Goal: Information Seeking & Learning: Learn about a topic

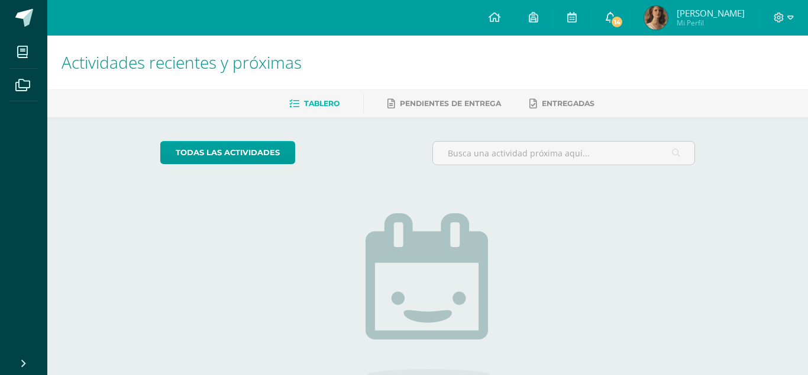
click at [614, 18] on span "14" at bounding box center [617, 21] width 13 height 13
click at [15, 59] on span at bounding box center [22, 51] width 27 height 27
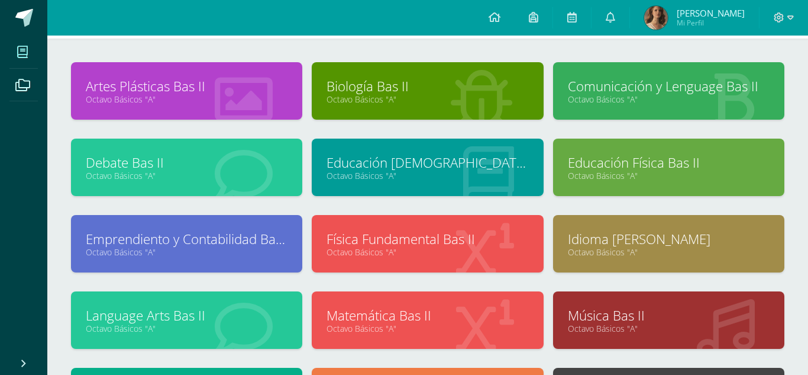
scroll to position [51, 0]
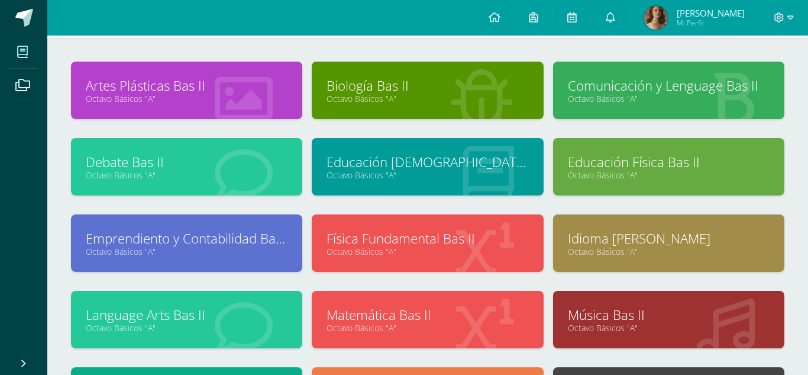
click at [197, 305] on link "Language Arts Bas II" at bounding box center [187, 314] width 202 height 18
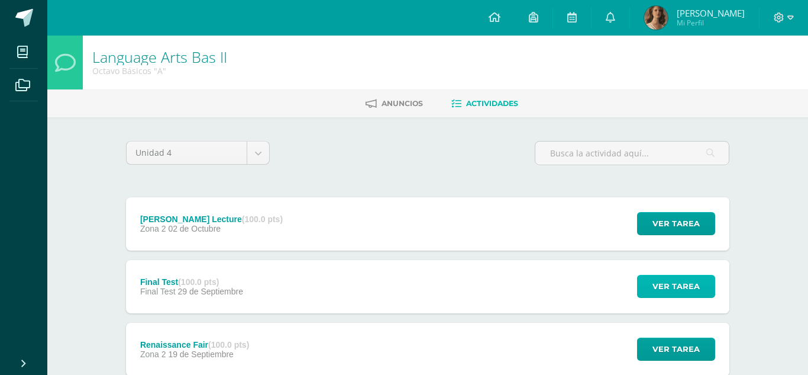
click at [698, 292] on span "Ver tarea" at bounding box center [676, 286] width 47 height 22
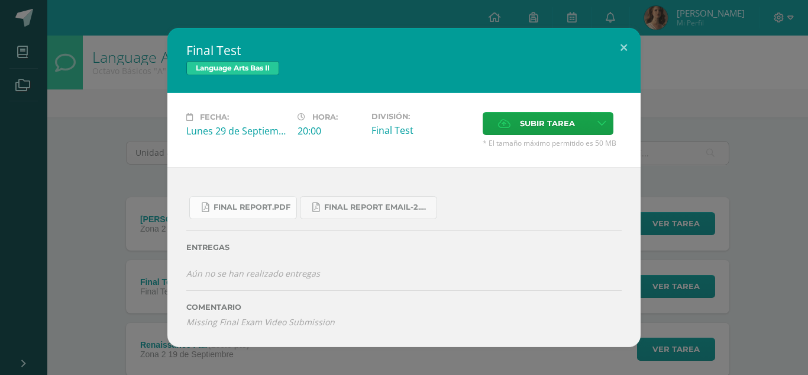
click at [280, 214] on link "Final Report.pdf" at bounding box center [243, 207] width 108 height 23
click at [373, 216] on link "Final Report Email-2.pdf" at bounding box center [368, 207] width 137 height 23
